Goal: Task Accomplishment & Management: Complete application form

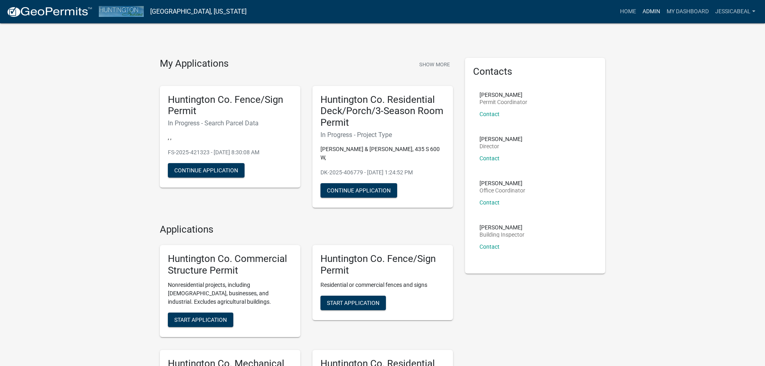
click at [659, 11] on link "Admin" at bounding box center [651, 11] width 24 height 15
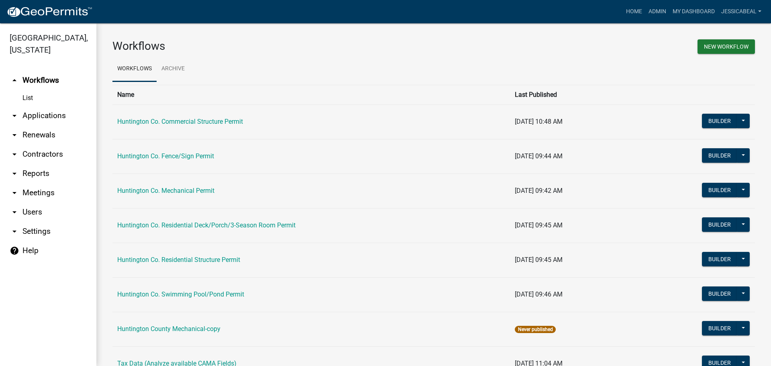
click at [56, 111] on link "arrow_drop_down Applications" at bounding box center [48, 115] width 96 height 19
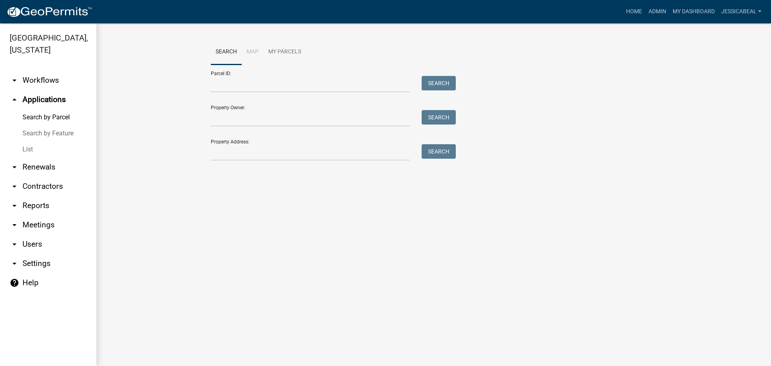
click at [26, 155] on link "List" at bounding box center [48, 149] width 96 height 16
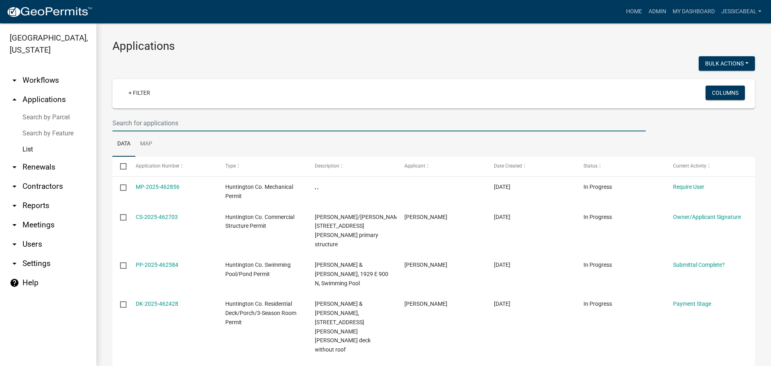
click at [159, 118] on input "text" at bounding box center [378, 123] width 533 height 16
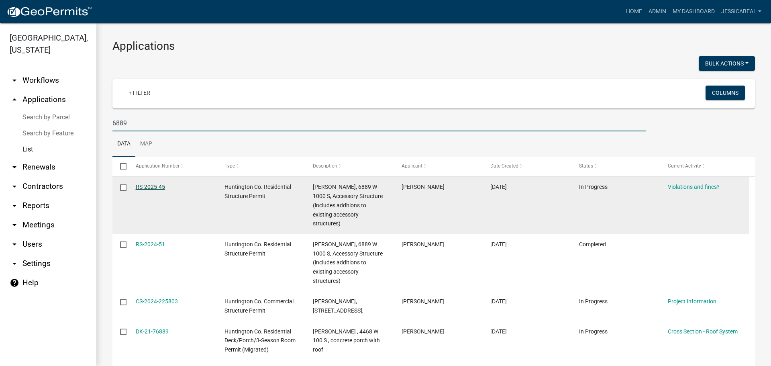
type input "6889"
click at [151, 185] on link "RS-2025-45" at bounding box center [150, 187] width 29 height 6
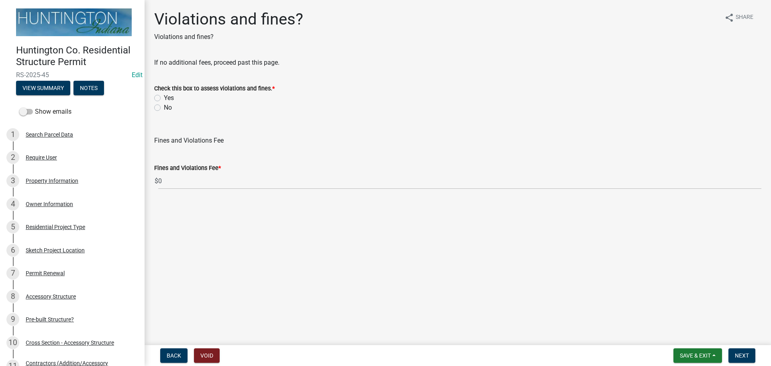
drag, startPoint x: 159, startPoint y: 106, endPoint x: 177, endPoint y: 116, distance: 20.3
click at [164, 106] on label "No" at bounding box center [168, 108] width 8 height 10
click at [164, 106] on input "No" at bounding box center [166, 105] width 5 height 5
radio input "true"
click at [746, 357] on span "Next" at bounding box center [742, 355] width 14 height 6
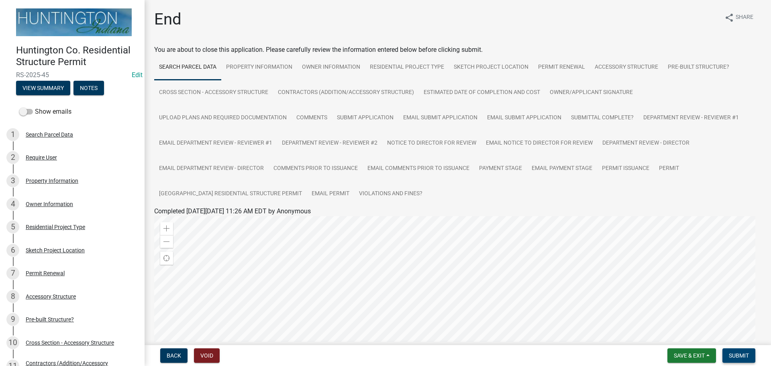
click at [736, 351] on button "Submit" at bounding box center [738, 355] width 33 height 14
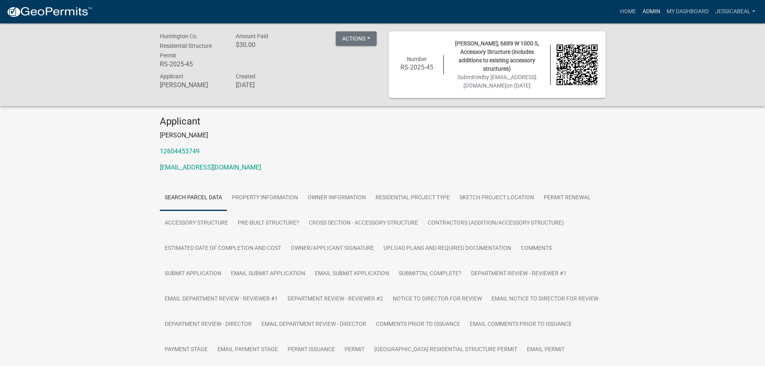
click at [650, 8] on link "Admin" at bounding box center [651, 11] width 24 height 15
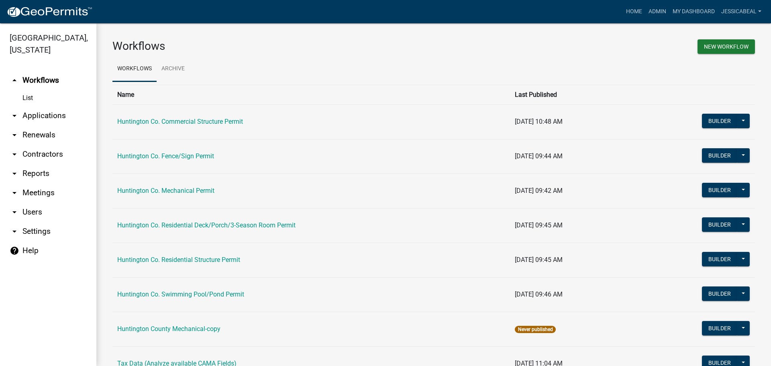
click at [35, 117] on link "arrow_drop_down Applications" at bounding box center [48, 115] width 96 height 19
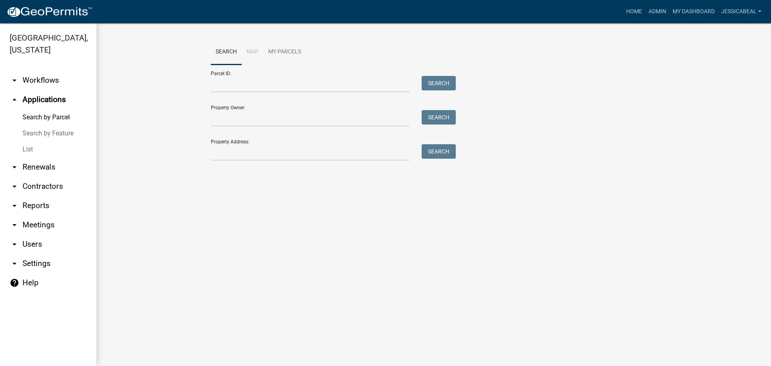
drag, startPoint x: 31, startPoint y: 150, endPoint x: 53, endPoint y: 141, distance: 23.4
click at [31, 149] on link "List" at bounding box center [48, 149] width 96 height 16
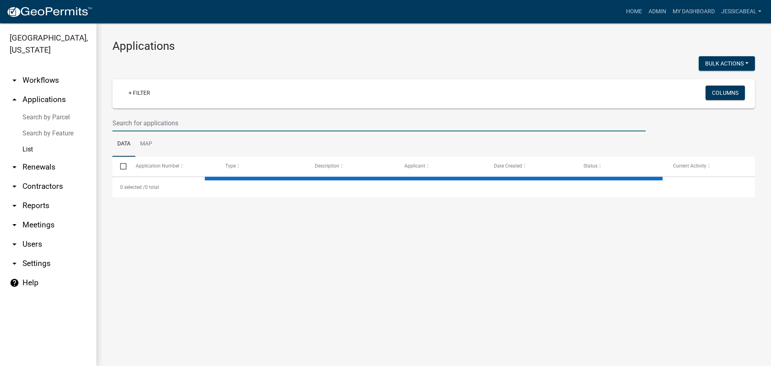
click at [114, 124] on input "text" at bounding box center [378, 123] width 533 height 16
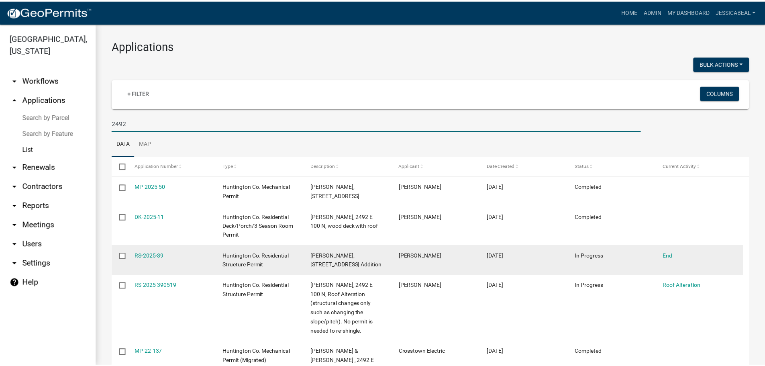
scroll to position [40, 0]
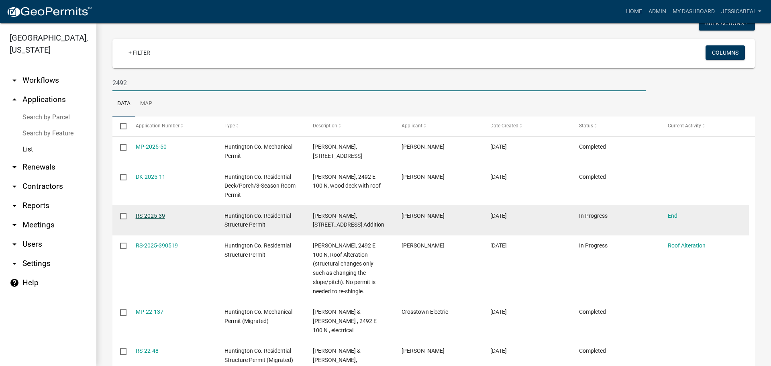
type input "2492"
click at [137, 213] on link "RS-2025-39" at bounding box center [150, 215] width 29 height 6
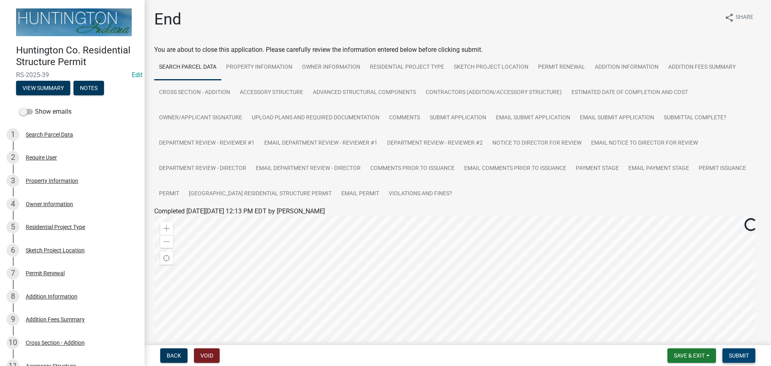
click at [743, 355] on span "Submit" at bounding box center [739, 355] width 20 height 6
